Goal: Check status: Check status

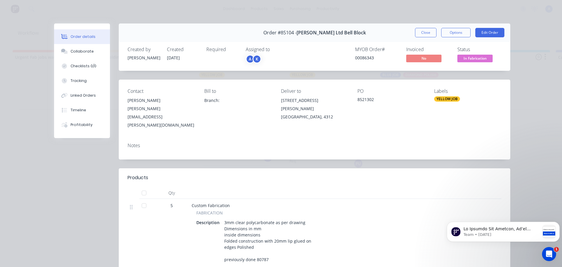
click at [473, 58] on span "In Fabrication" at bounding box center [475, 58] width 35 height 7
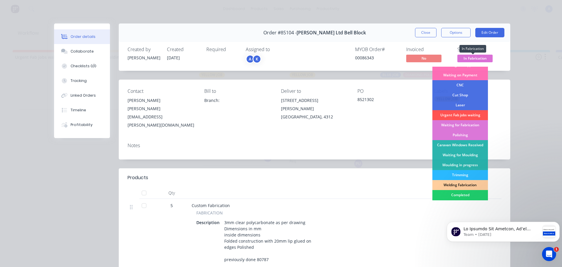
scroll to position [20, 0]
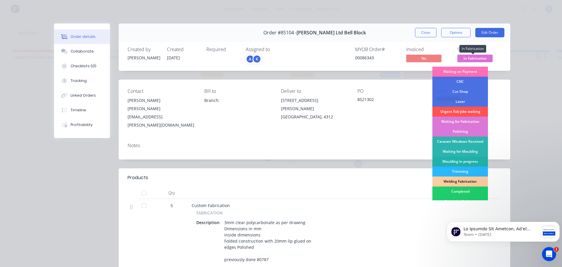
click at [473, 160] on div "Moulding in progress" at bounding box center [461, 162] width 56 height 10
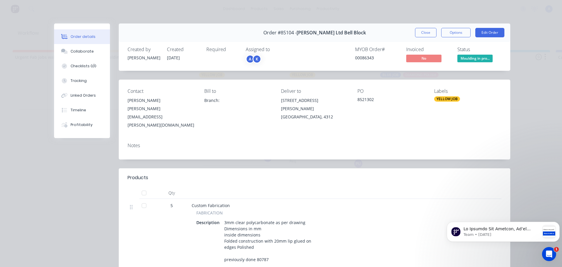
click at [473, 60] on span "Moulding in pro..." at bounding box center [475, 58] width 35 height 7
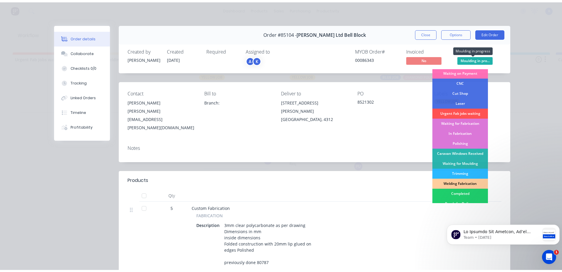
scroll to position [33, 0]
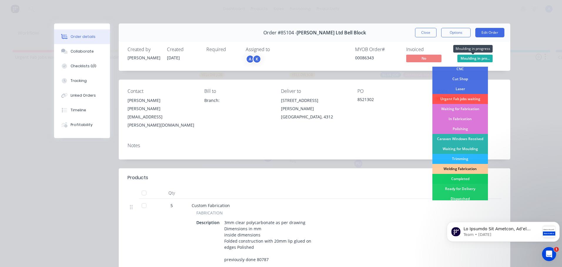
click at [462, 181] on div "Completed" at bounding box center [461, 179] width 56 height 10
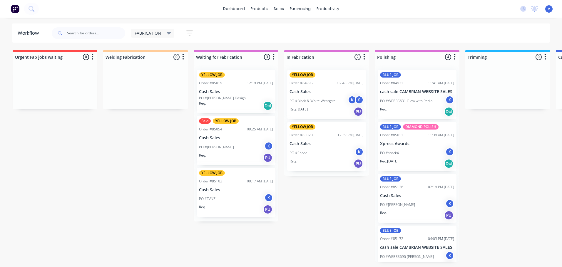
click at [170, 34] on icon at bounding box center [169, 33] width 4 height 6
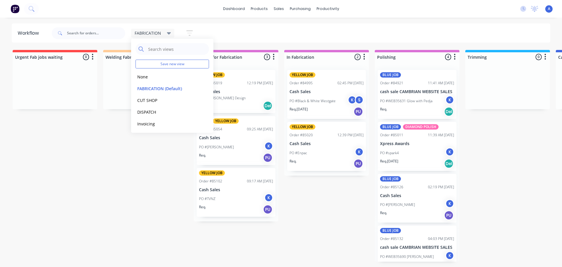
scroll to position [13, 0]
click at [154, 125] on button "MOULDING" at bounding box center [167, 122] width 63 height 7
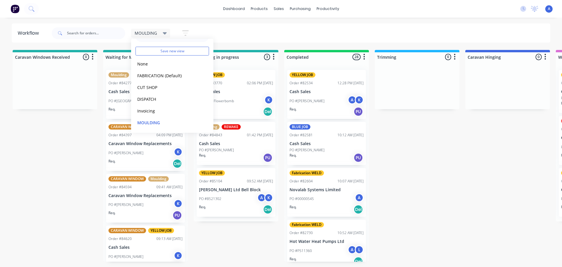
click at [231, 197] on div "PO #8521302 A K" at bounding box center [236, 199] width 74 height 11
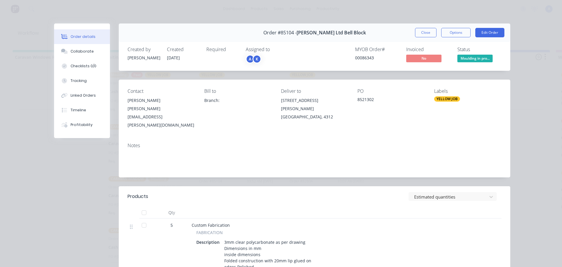
click at [472, 59] on span "Moulding in pro..." at bounding box center [475, 58] width 35 height 7
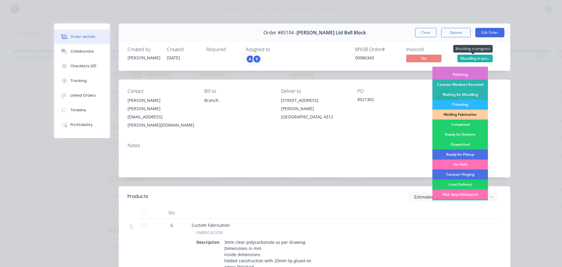
scroll to position [83, 0]
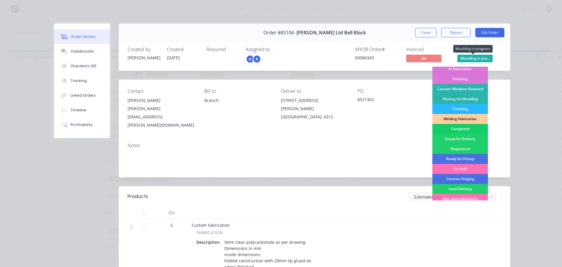
click at [460, 129] on div "Completed" at bounding box center [461, 129] width 56 height 10
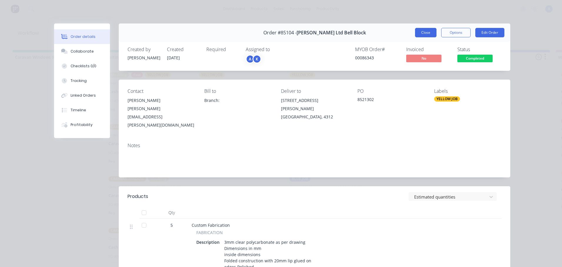
click at [416, 35] on button "Close" at bounding box center [425, 32] width 21 height 9
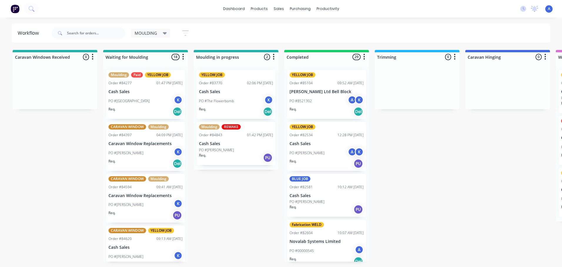
click at [163, 34] on icon at bounding box center [165, 33] width 4 height 6
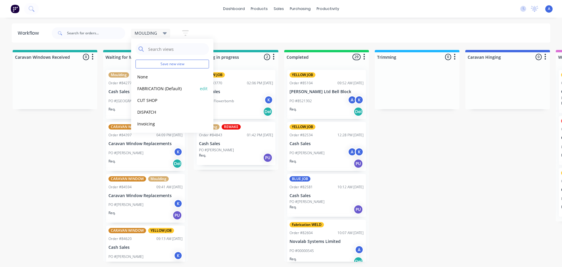
click at [163, 91] on button "FABRICATION (Default)" at bounding box center [167, 88] width 63 height 7
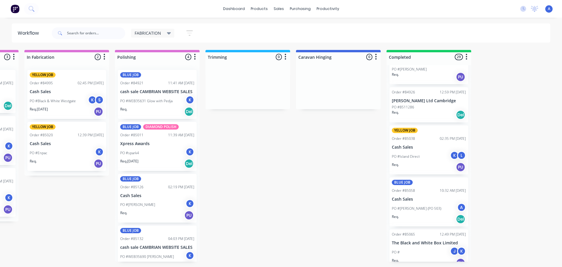
scroll to position [868, 0]
click at [427, 114] on div "Req. Del" at bounding box center [429, 116] width 74 height 10
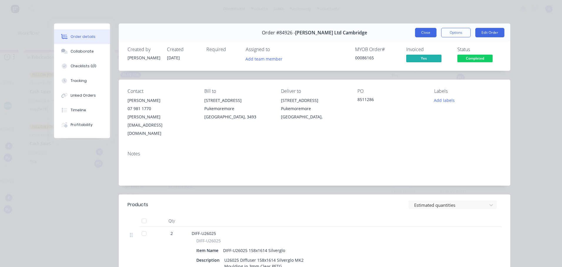
click at [427, 35] on button "Close" at bounding box center [425, 32] width 21 height 9
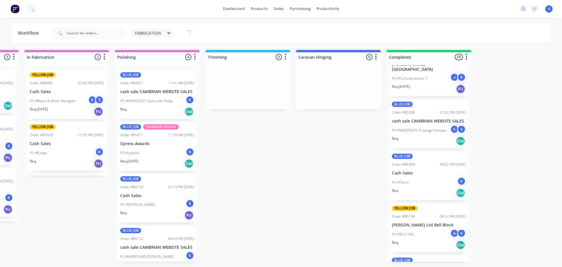
scroll to position [1104, 0]
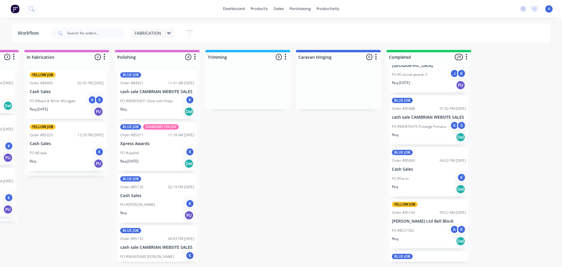
click at [426, 225] on div "PO #8521302 A K" at bounding box center [429, 230] width 74 height 11
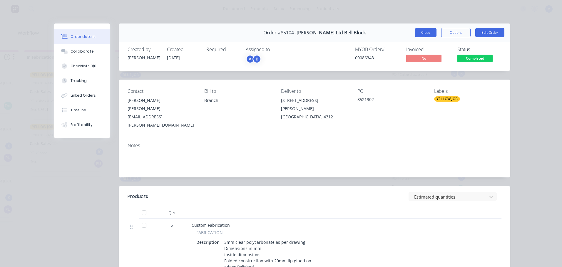
click at [423, 32] on button "Close" at bounding box center [425, 32] width 21 height 9
